Goal: Navigation & Orientation: Go to known website

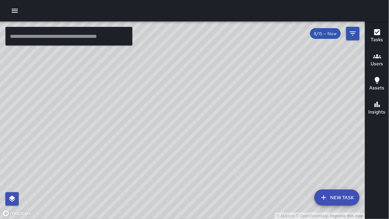
click at [9, 112] on div "© Mapbox © OpenStreetMap Improve this map" at bounding box center [182, 120] width 365 height 198
click at [207, 95] on div "© Mapbox © OpenStreetMap Improve this map" at bounding box center [182, 120] width 365 height 198
